Goal: Task Accomplishment & Management: Manage account settings

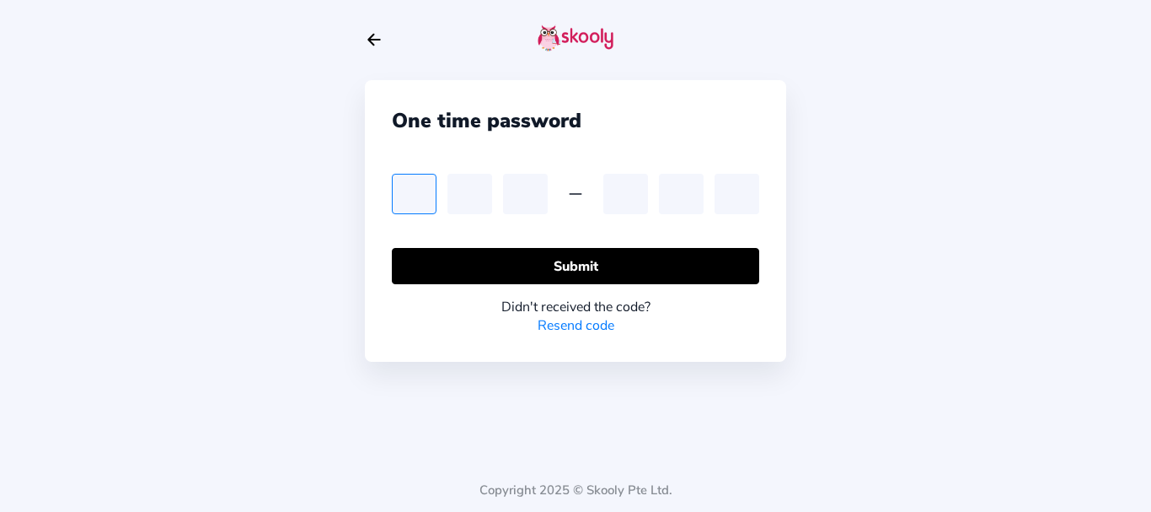
type input "0"
type input "5"
type input "0"
type input "3"
type input "0"
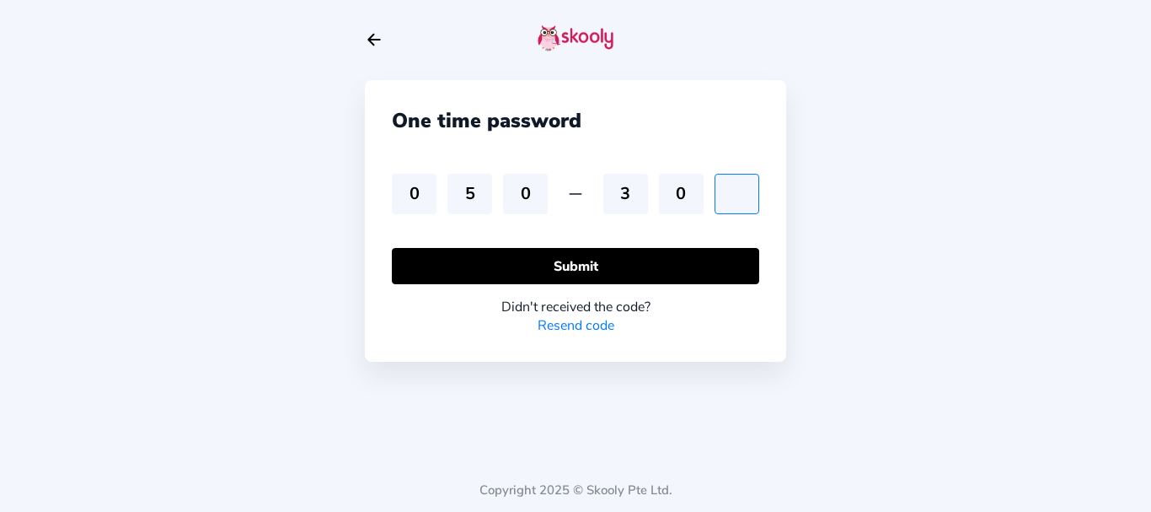
type input "5"
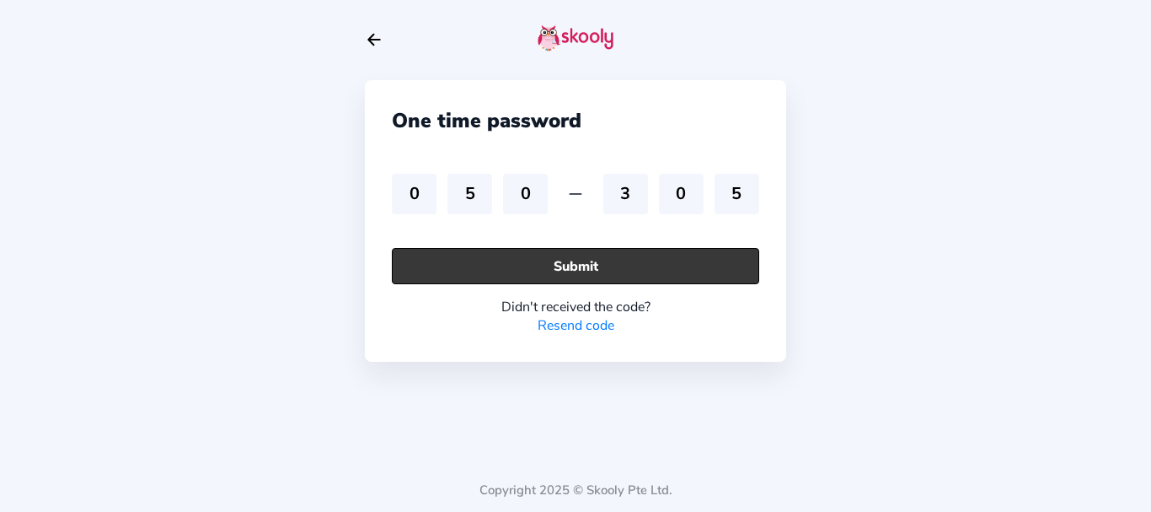
click at [454, 266] on button "Submit" at bounding box center [575, 266] width 367 height 36
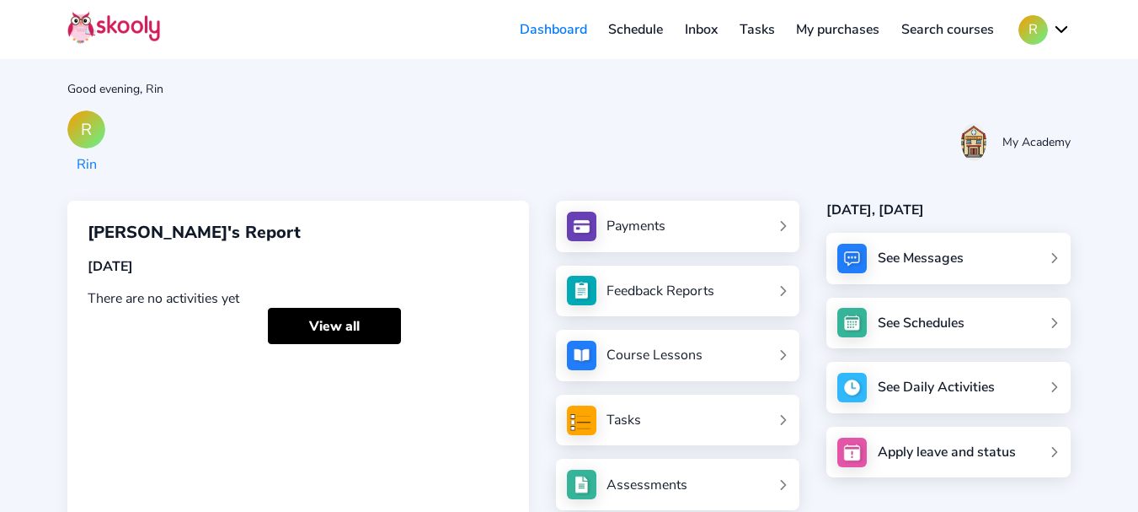
click at [1046, 23] on button "R" at bounding box center [1045, 29] width 52 height 29
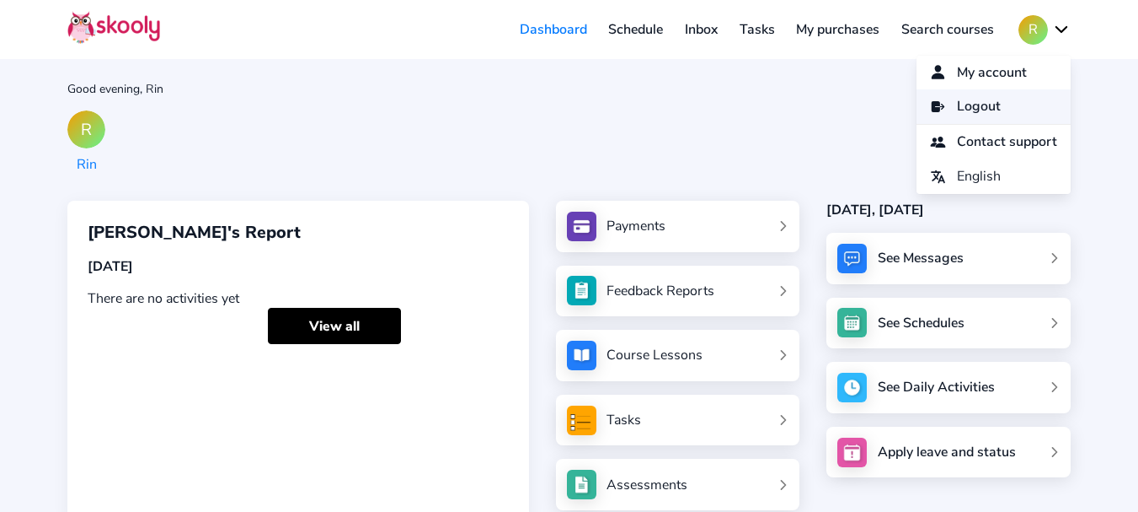
click at [978, 106] on span "Logout" at bounding box center [979, 106] width 44 height 24
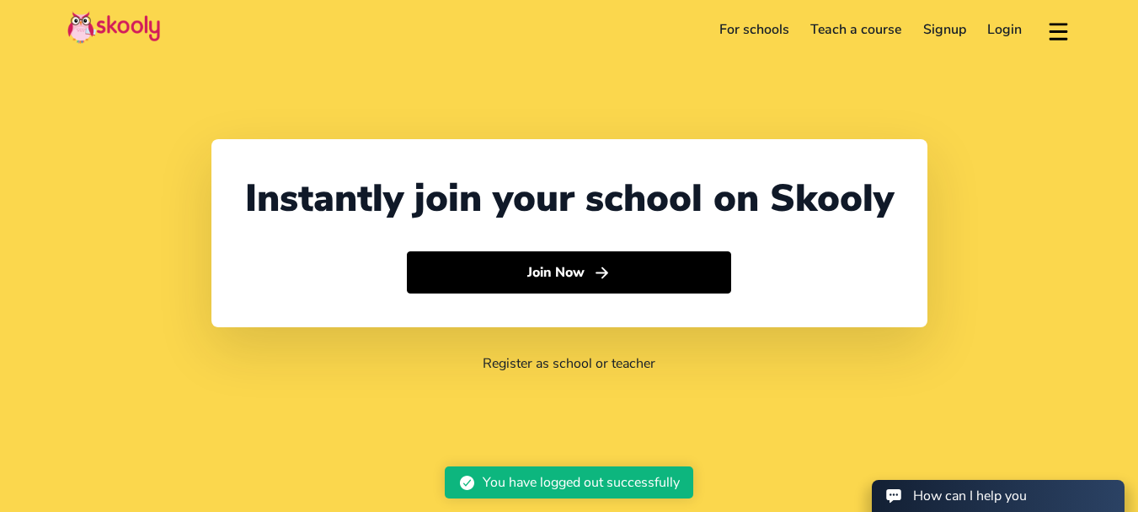
select select "91"
select select "[GEOGRAPHIC_DATA]"
select select "[GEOGRAPHIC_DATA]/[GEOGRAPHIC_DATA]"
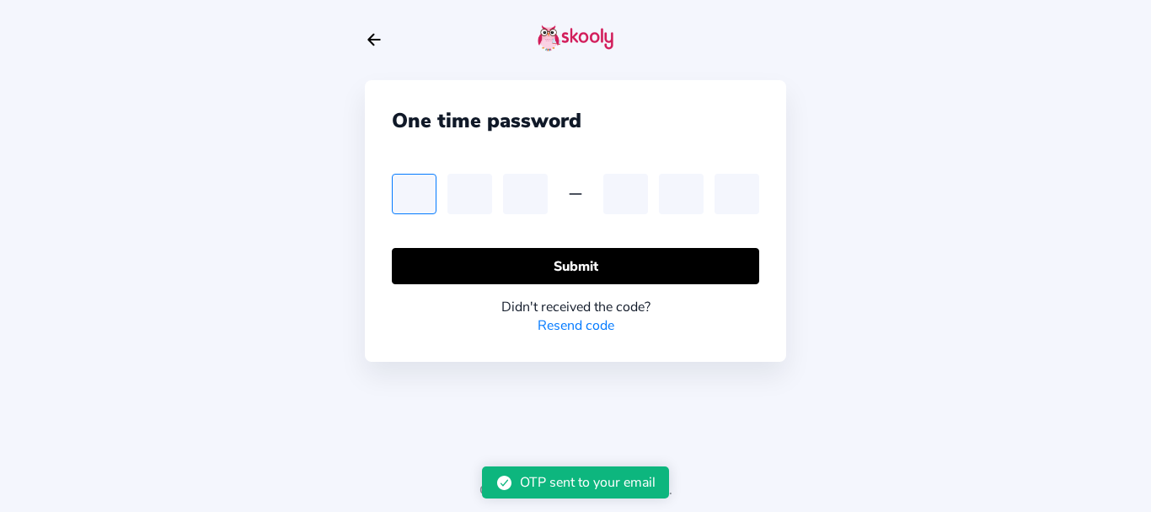
type input "5"
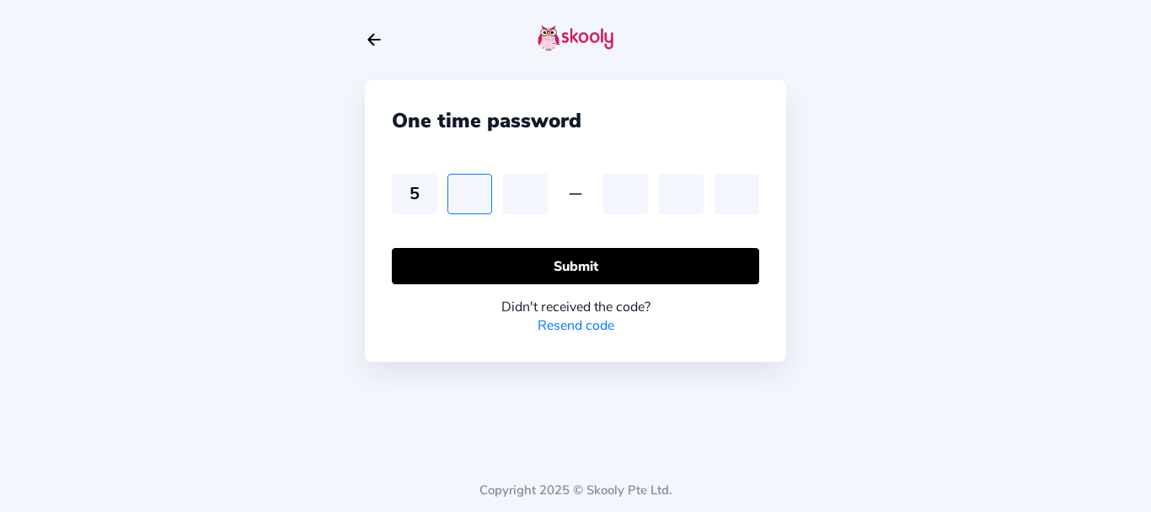
type input "9"
type input "4"
type input "8"
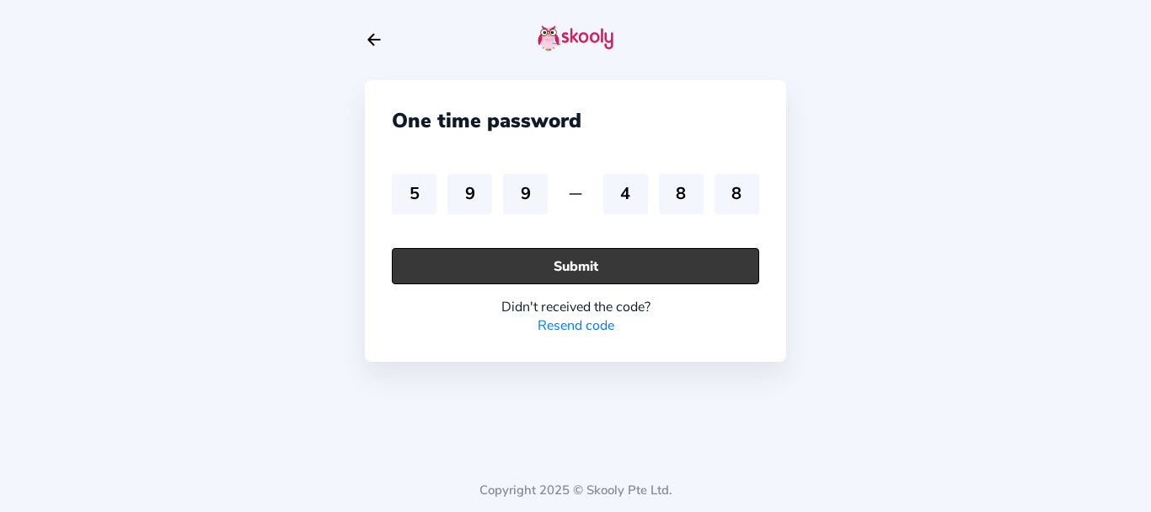
click at [443, 257] on button "Submit" at bounding box center [575, 266] width 367 height 36
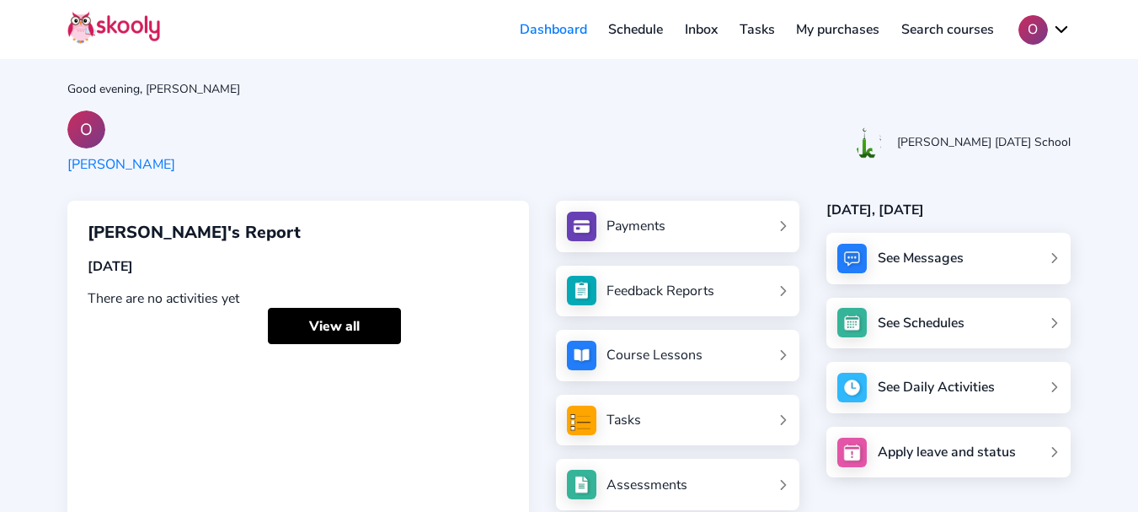
click at [455, 139] on div "O [PERSON_NAME] [DATE] School" at bounding box center [569, 141] width 1004 height 63
click at [1042, 37] on button "O" at bounding box center [1045, 29] width 52 height 29
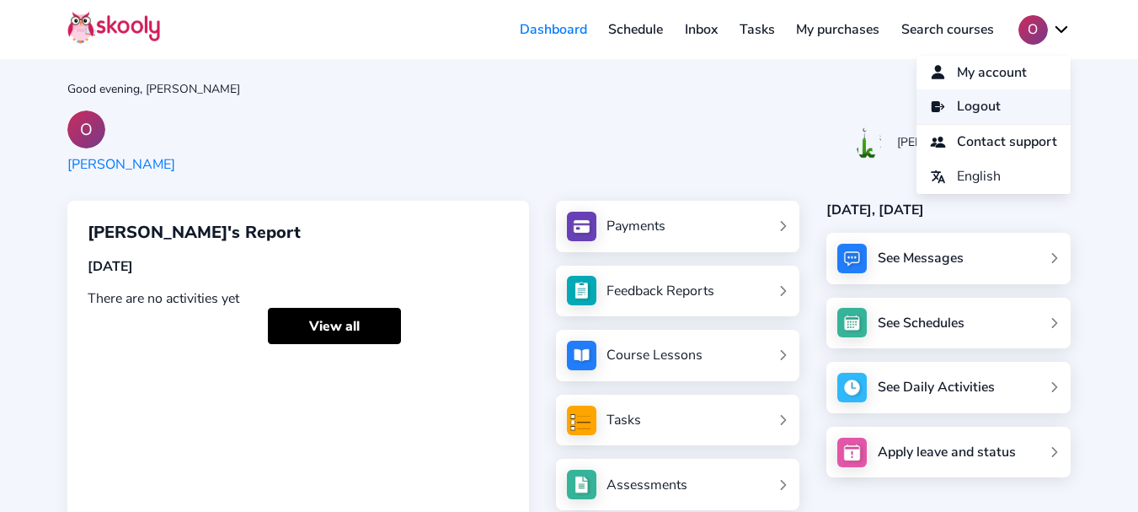
click at [935, 110] on icon "Log Out" at bounding box center [938, 107] width 16 height 16
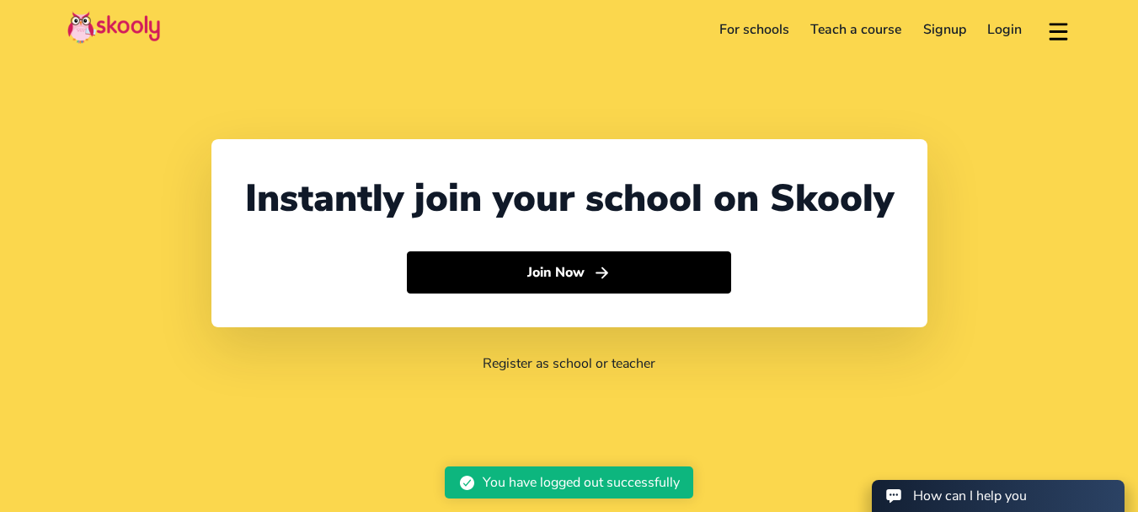
select select "91"
select select "[GEOGRAPHIC_DATA]"
select select "[GEOGRAPHIC_DATA]/[GEOGRAPHIC_DATA]"
